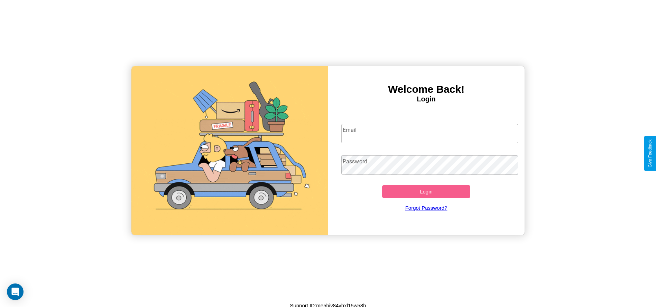
click at [430, 133] on input "Email" at bounding box center [430, 133] width 177 height 19
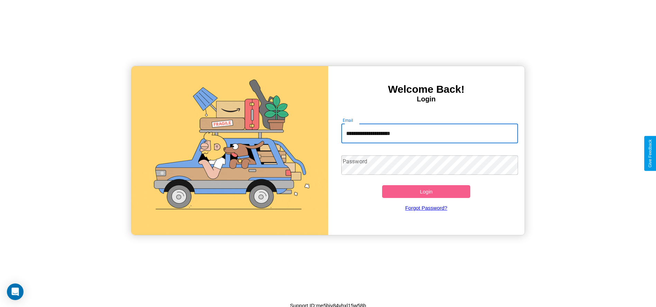
type input "**********"
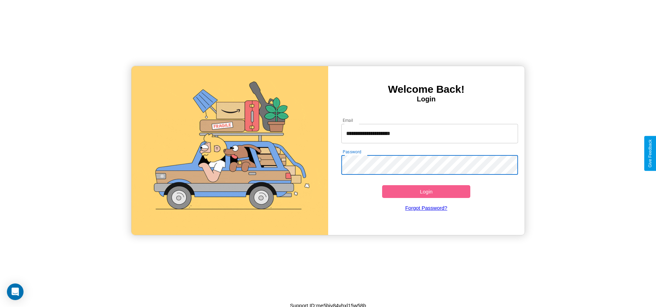
click at [426, 191] on button "Login" at bounding box center [426, 191] width 89 height 13
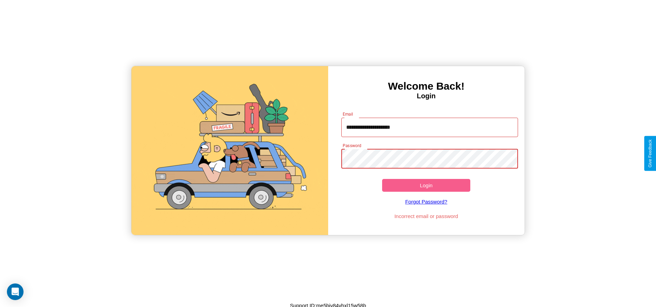
click at [426, 185] on button "Login" at bounding box center [426, 185] width 89 height 13
